Goal: Task Accomplishment & Management: Manage account settings

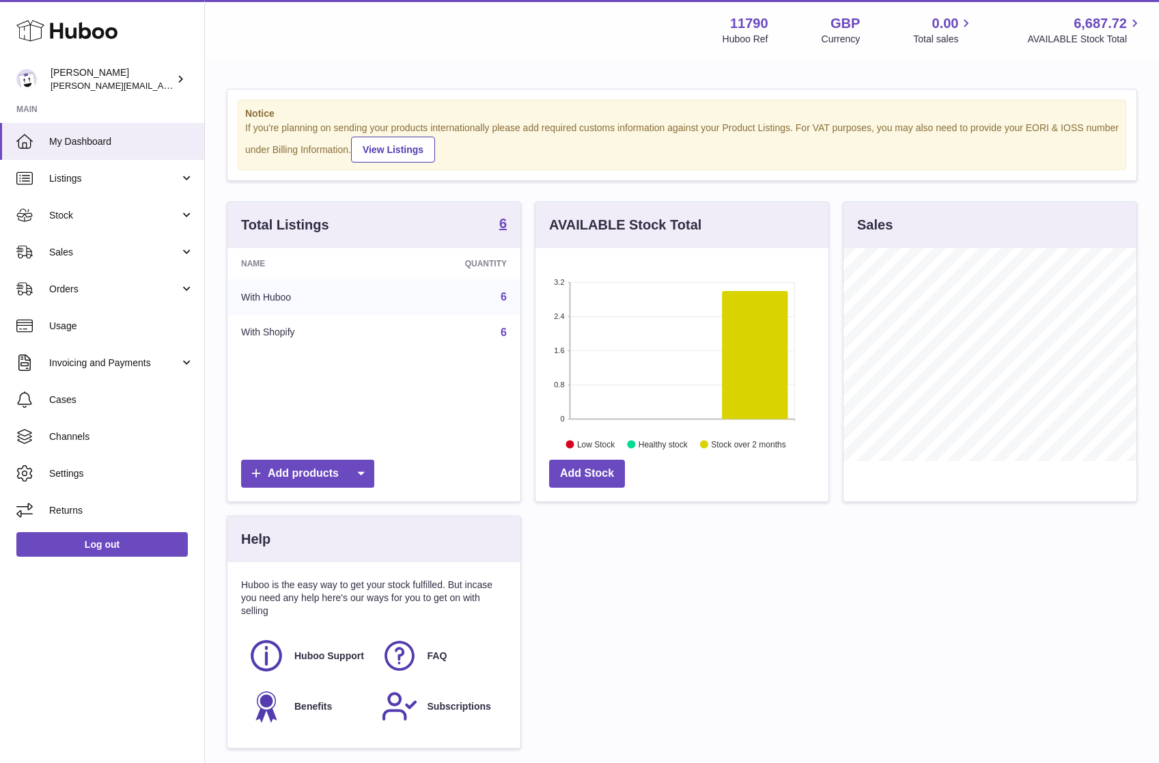
scroll to position [213, 293]
click at [64, 219] on span "Stock" at bounding box center [114, 215] width 130 height 13
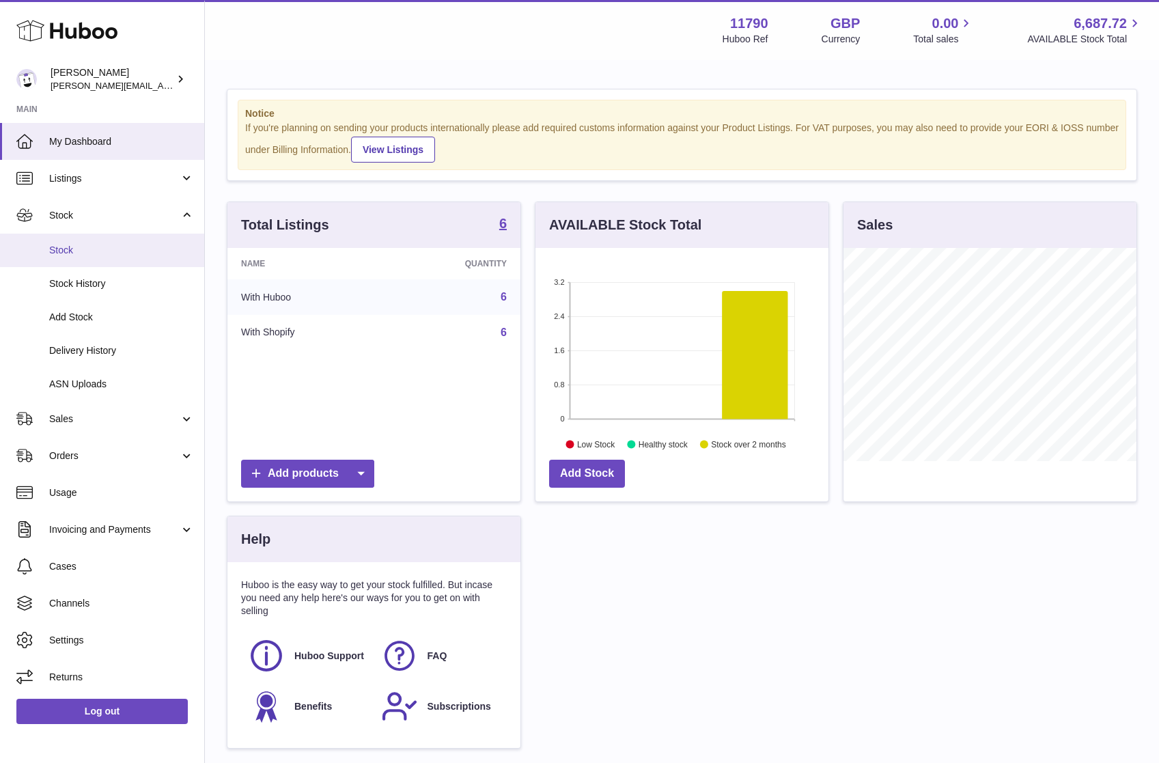
click at [59, 250] on span "Stock" at bounding box center [121, 250] width 145 height 13
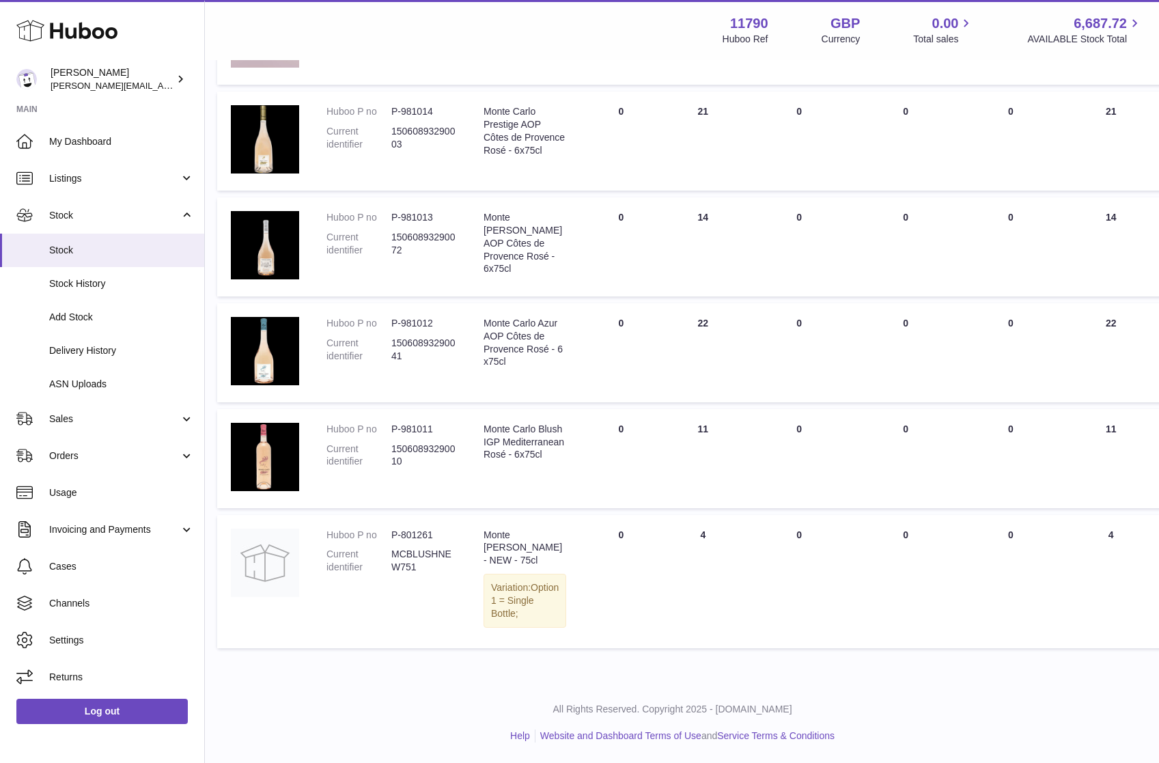
scroll to position [299, 10]
click at [96, 718] on link "Log out" at bounding box center [101, 711] width 171 height 25
